Goal: Information Seeking & Learning: Learn about a topic

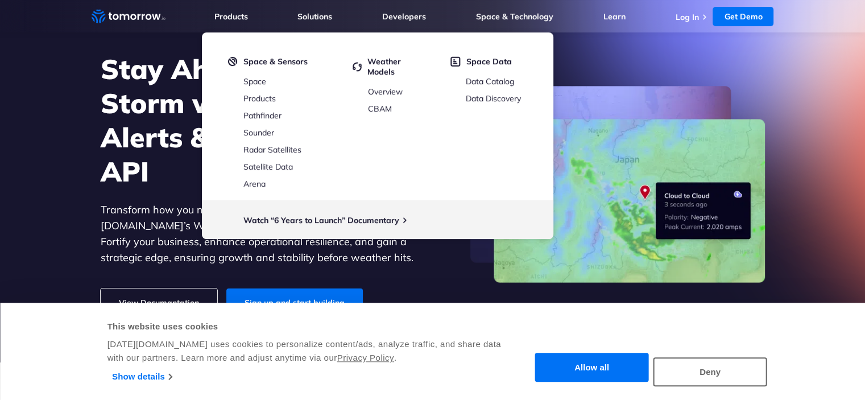
click at [81, 186] on section "Stay Ahead  of the Storm with Weather Alerts & Monitoring API Transform how you…" at bounding box center [432, 168] width 865 height 387
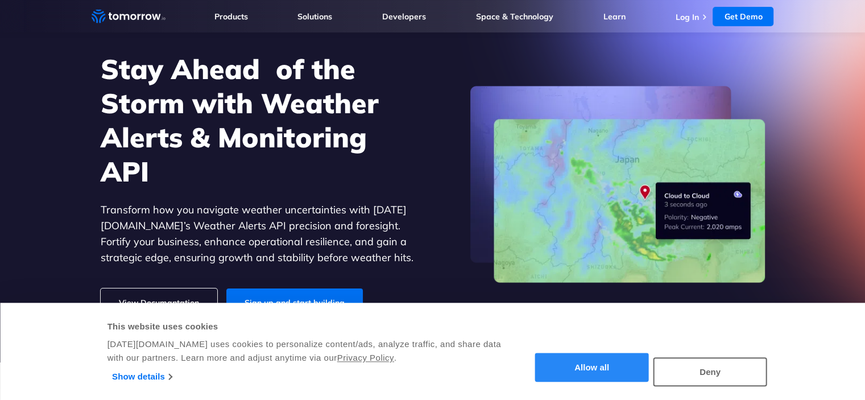
click at [555, 356] on button "Allow all" at bounding box center [592, 367] width 114 height 29
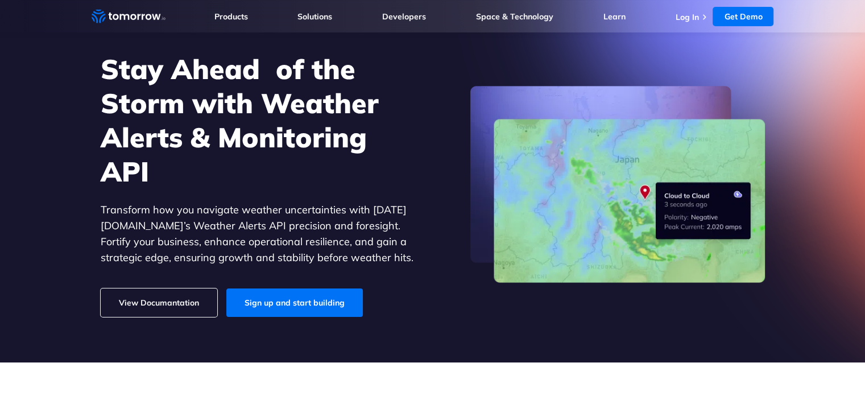
click at [224, 107] on h1 "Stay Ahead  of the Storm with Weather Alerts & Monitoring API" at bounding box center [257, 120] width 313 height 136
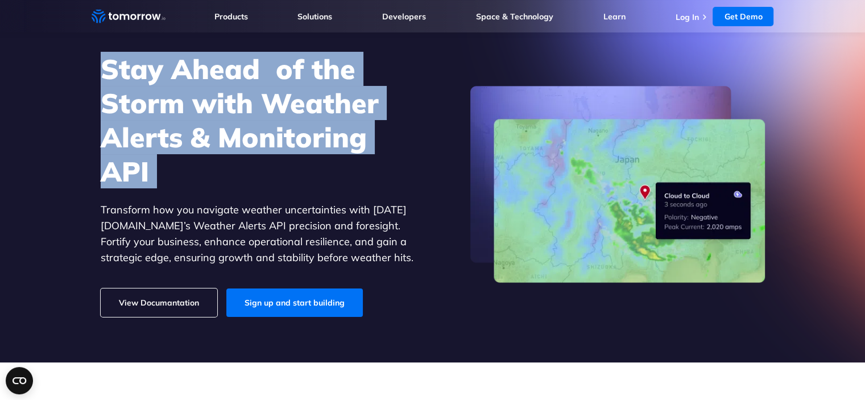
click at [224, 107] on h1 "Stay Ahead  of the Storm with Weather Alerts & Monitoring API" at bounding box center [257, 120] width 313 height 136
click at [368, 184] on h1 "Stay Ahead  of the Storm with Weather Alerts & Monitoring API" at bounding box center [257, 120] width 313 height 136
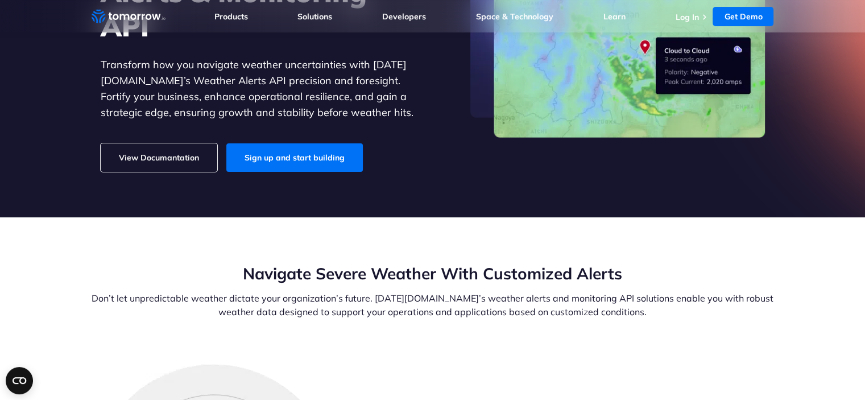
scroll to position [200, 0]
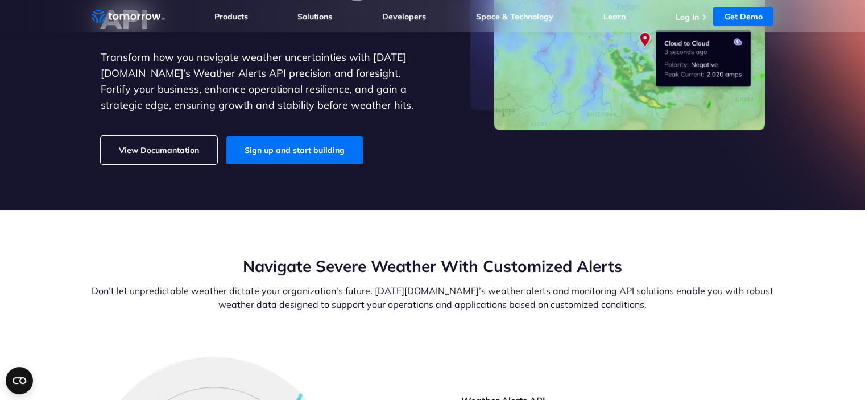
click at [168, 154] on link "View Documantation" at bounding box center [159, 150] width 117 height 28
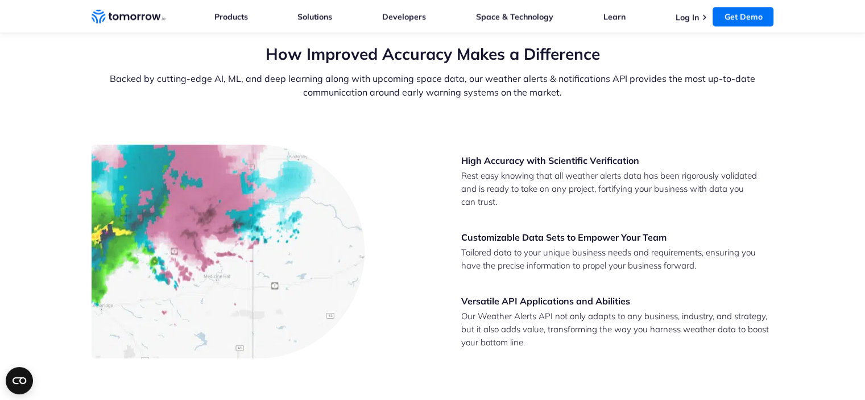
scroll to position [2022, 0]
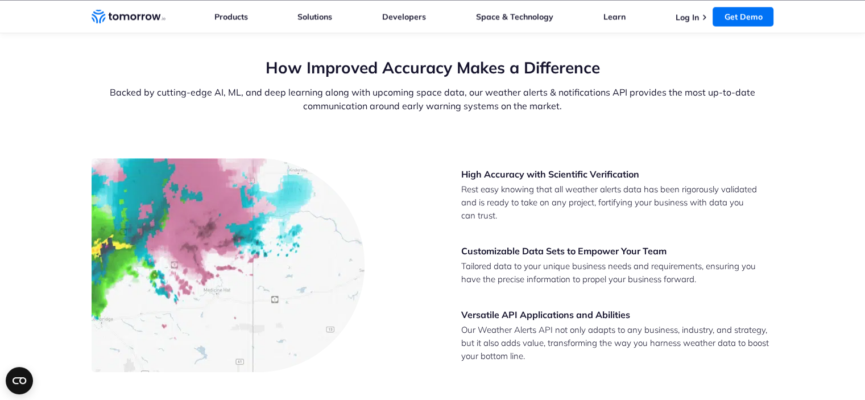
click at [416, 287] on div "High Accuracy with Scientific Verification Rest easy knowing that all weather a…" at bounding box center [433, 265] width 682 height 214
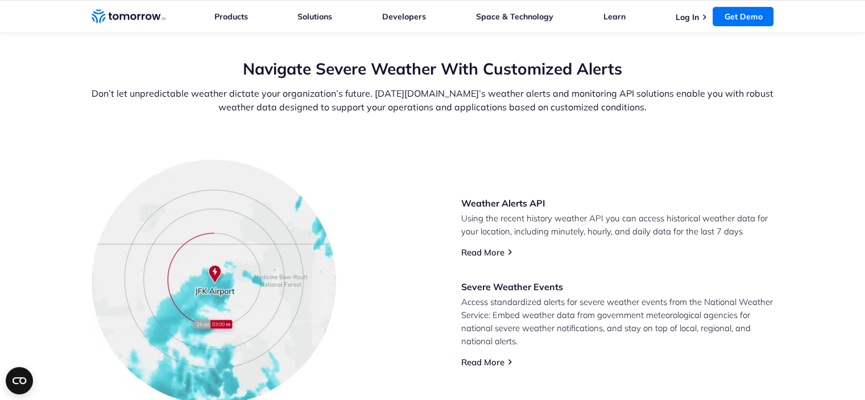
scroll to position [0, 0]
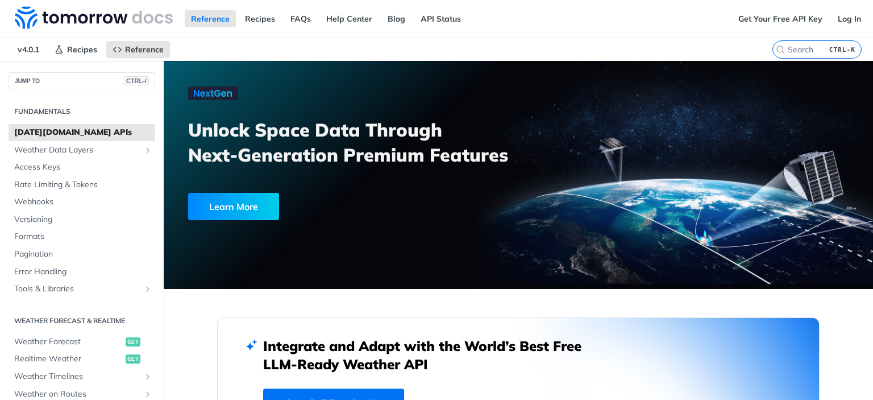
drag, startPoint x: 518, startPoint y: 146, endPoint x: 173, endPoint y: 122, distance: 345.9
click at [173, 122] on div "Unlock Space Data Through Next-Generation Premium Features Learn More" at bounding box center [519, 175] width 710 height 228
click at [173, 122] on div at bounding box center [519, 175] width 710 height 228
click at [437, 213] on link "Learn More" at bounding box center [325, 206] width 274 height 27
click at [505, 117] on h3 "Unlock Space Data Through Next-Generation Premium Features" at bounding box center [359, 142] width 343 height 50
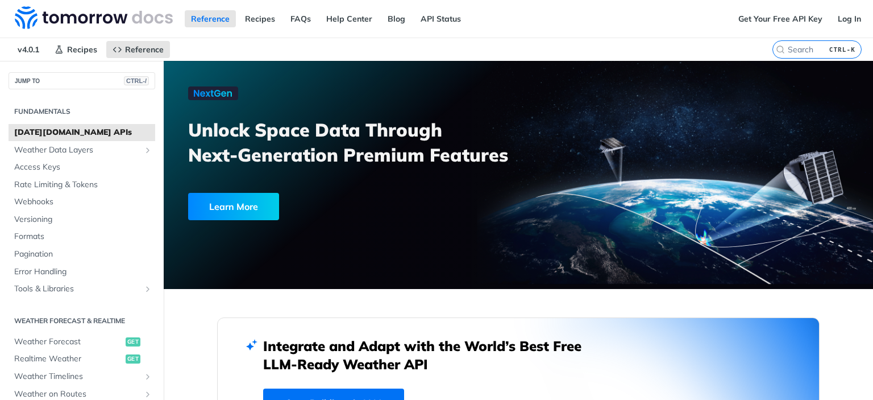
click at [471, 55] on nav "v4.0.1 Recipes Reference" at bounding box center [386, 49] width 773 height 23
click at [457, 35] on div "Reference Recipes FAQs Help Center Blog API Status" at bounding box center [366, 19] width 732 height 38
